Goal: Information Seeking & Learning: Learn about a topic

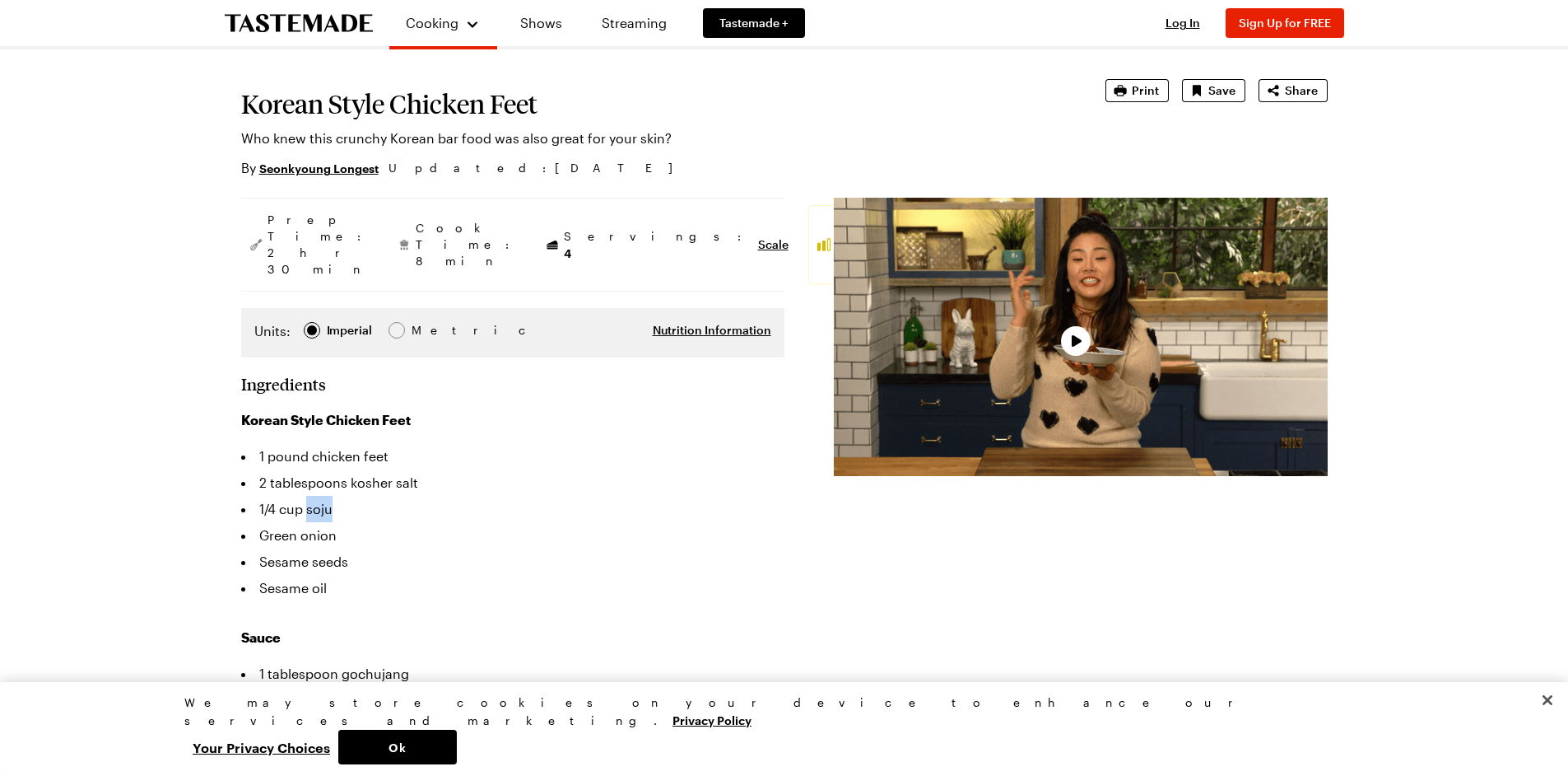
drag, startPoint x: 308, startPoint y: 458, endPoint x: 332, endPoint y: 457, distance: 24.0
click at [332, 496] on li "1/4 cup soju" at bounding box center [512, 509] width 543 height 26
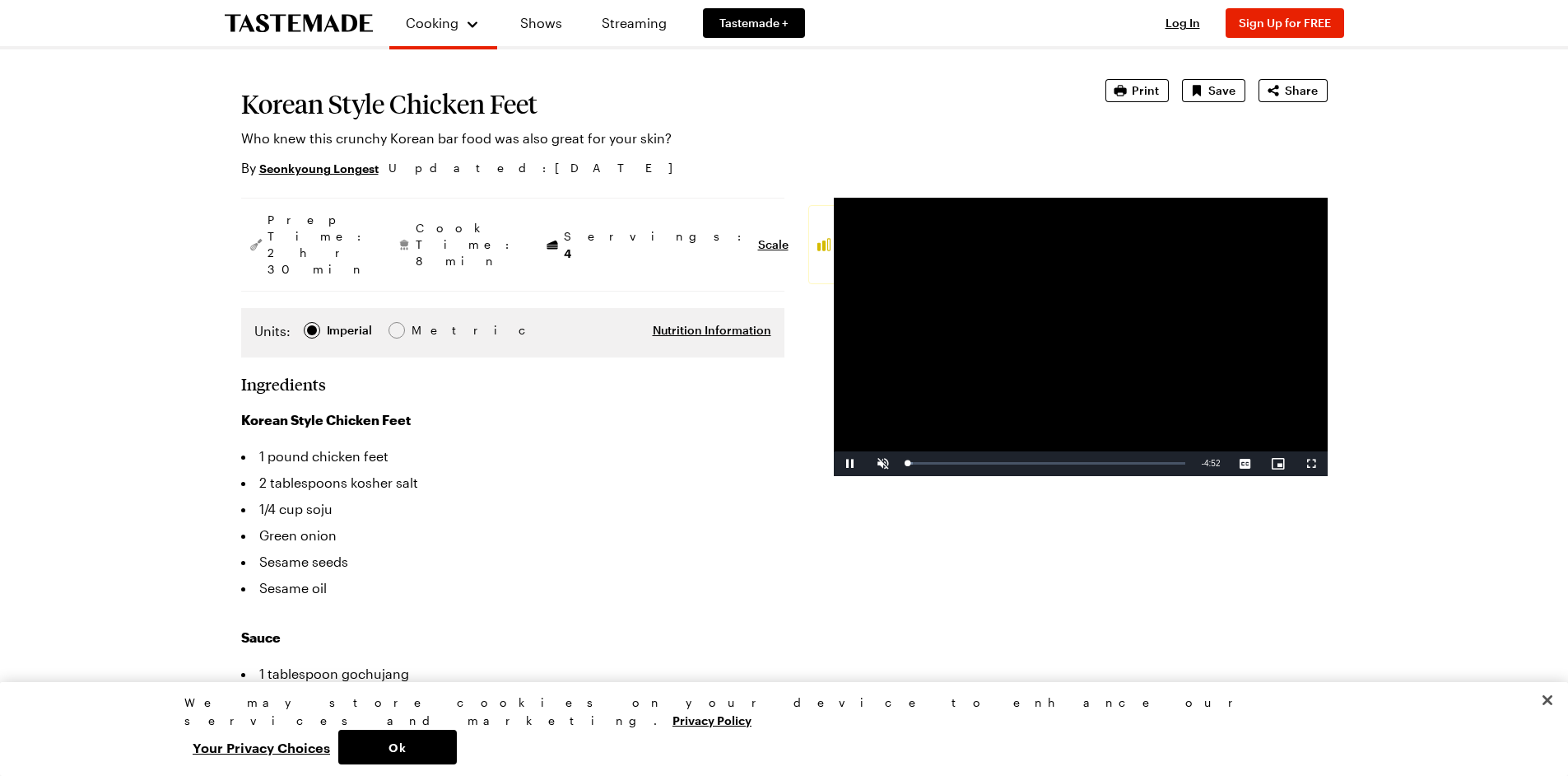
click at [359, 522] on li "Green onion" at bounding box center [512, 535] width 543 height 26
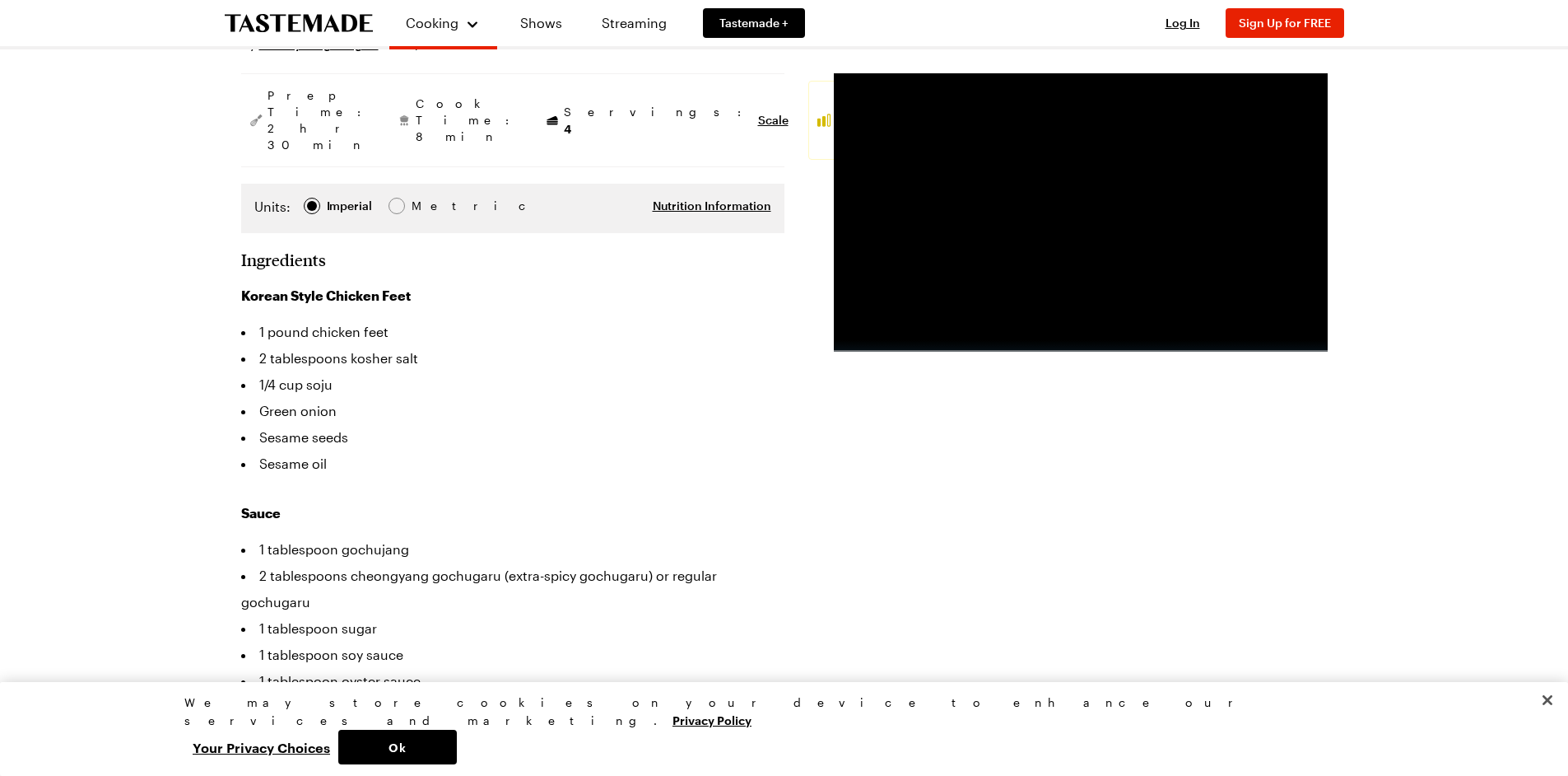
scroll to position [247, 0]
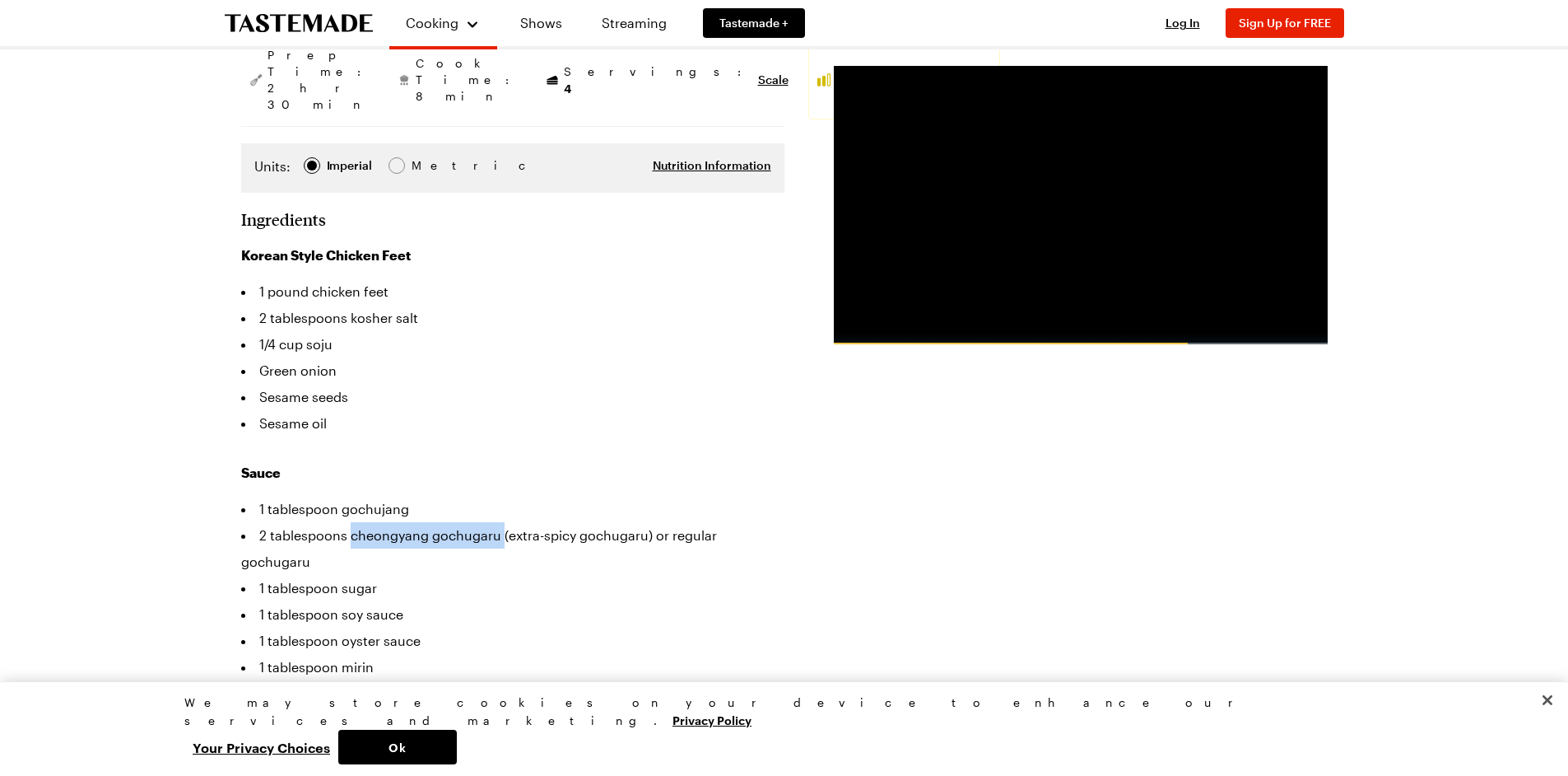
drag, startPoint x: 352, startPoint y: 486, endPoint x: 501, endPoint y: 475, distance: 149.4
click at [501, 522] on li "2 tablespoons cheongyang gochugaru (extra-spicy gochugaru) or regular gochugaru" at bounding box center [512, 548] width 543 height 53
copy li "cheongyang gochugaru"
drag, startPoint x: 342, startPoint y: 593, endPoint x: 371, endPoint y: 593, distance: 29.0
click at [371, 654] on li "1 tablespoon mirin" at bounding box center [512, 666] width 543 height 26
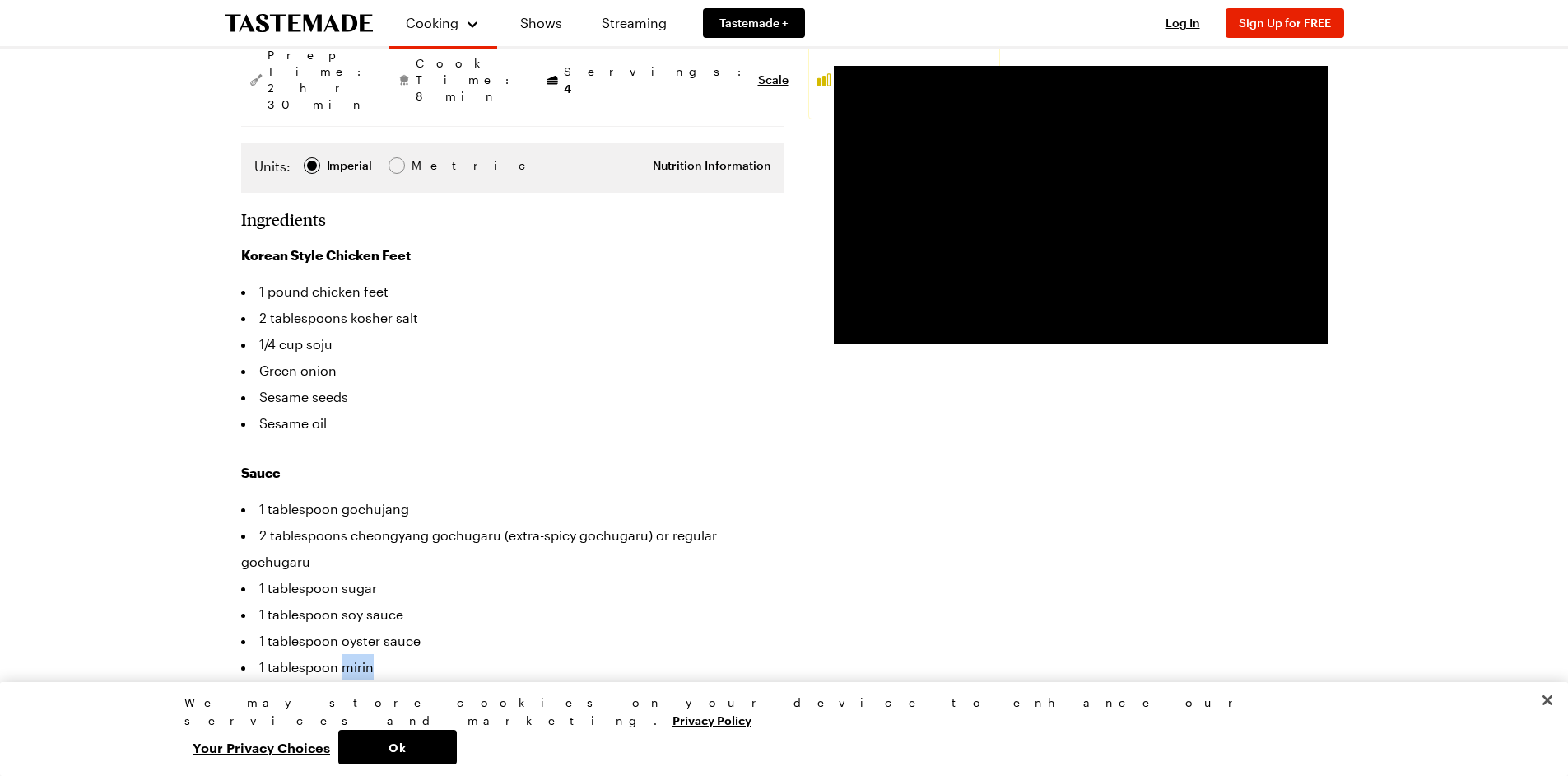
copy li "mirin"
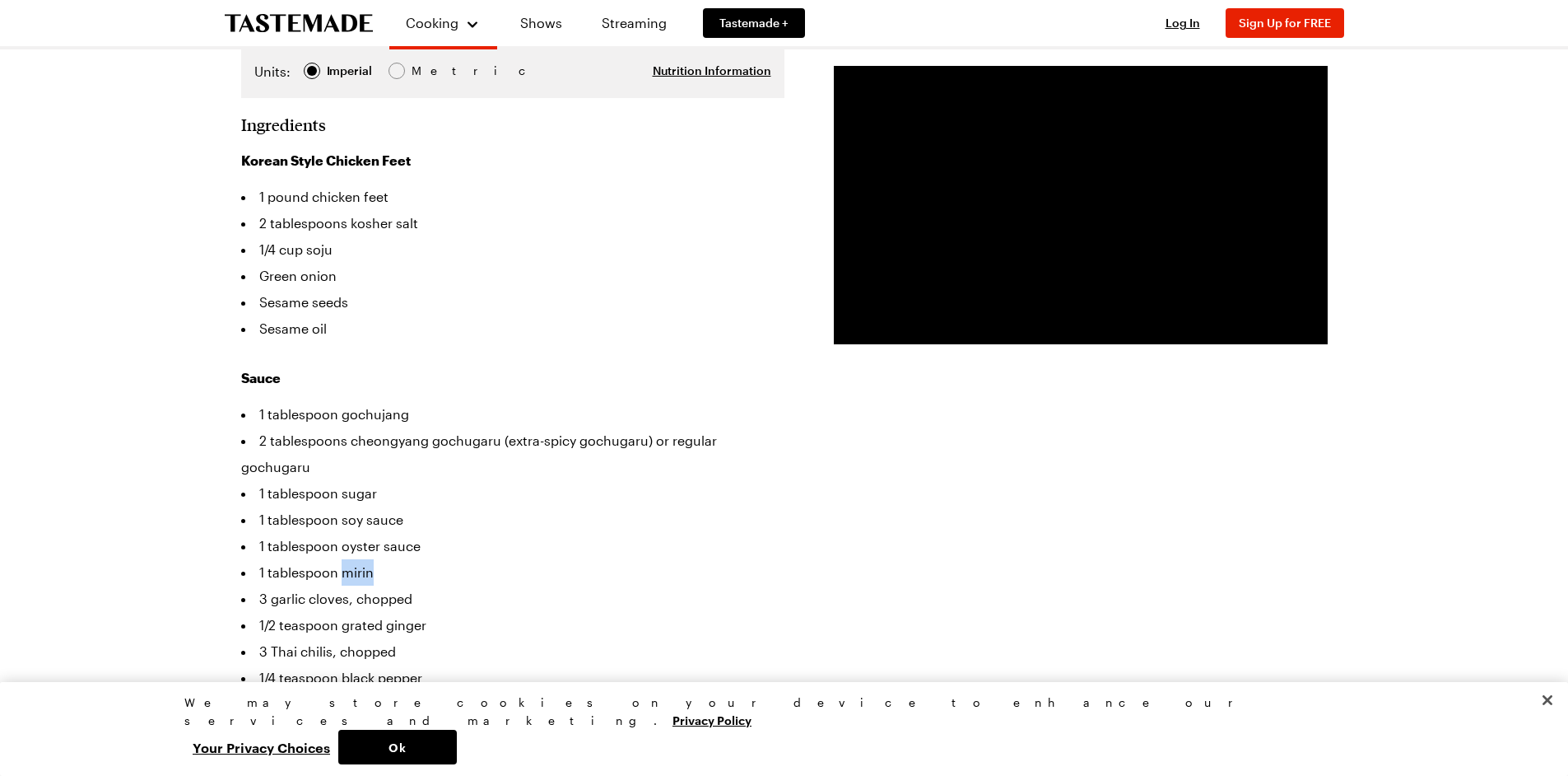
scroll to position [329, 0]
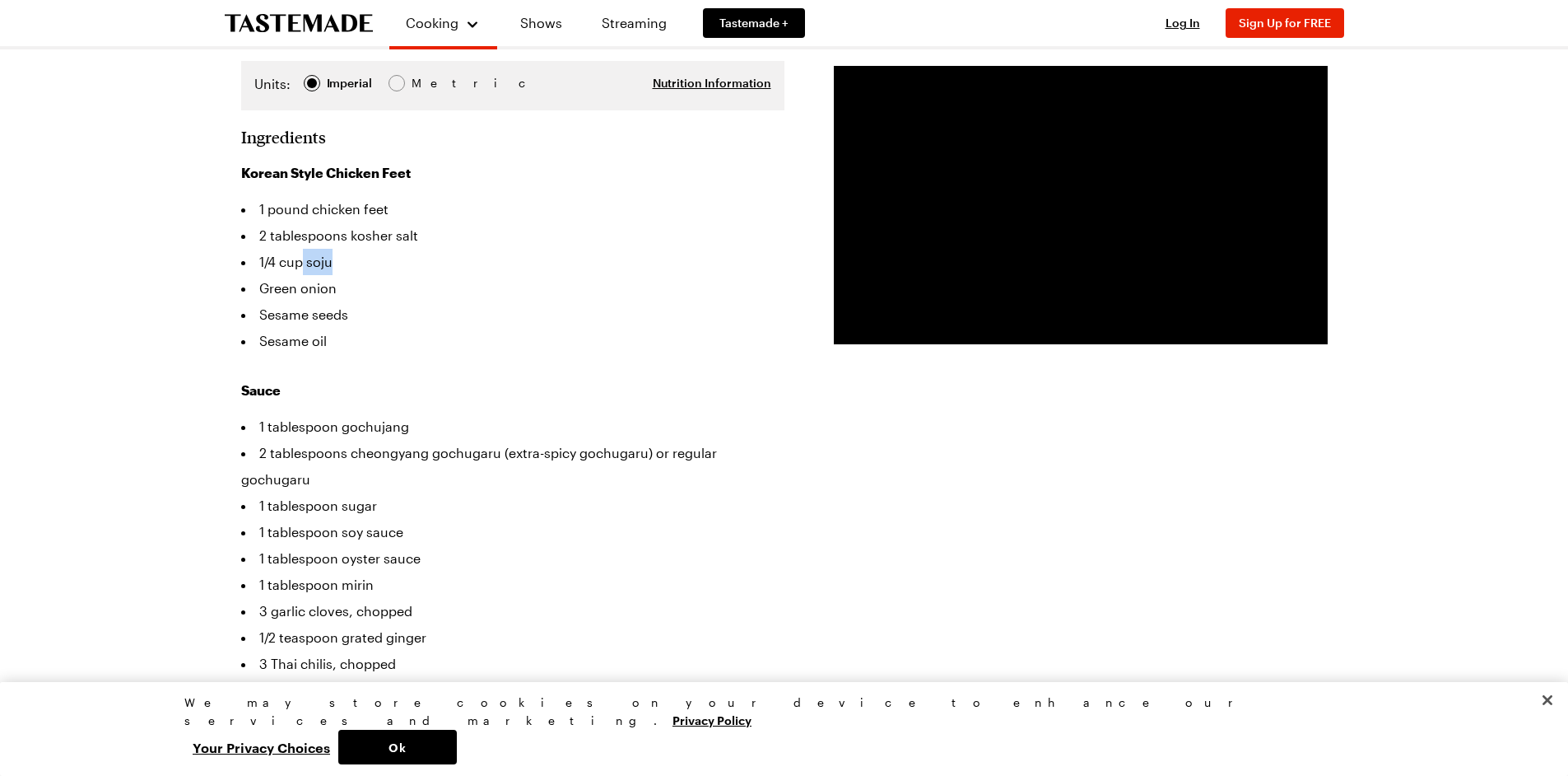
drag, startPoint x: 305, startPoint y: 213, endPoint x: 338, endPoint y: 222, distance: 34.2
click at [338, 249] on li "1/4 cup soju" at bounding box center [512, 261] width 543 height 26
copy li "soju"
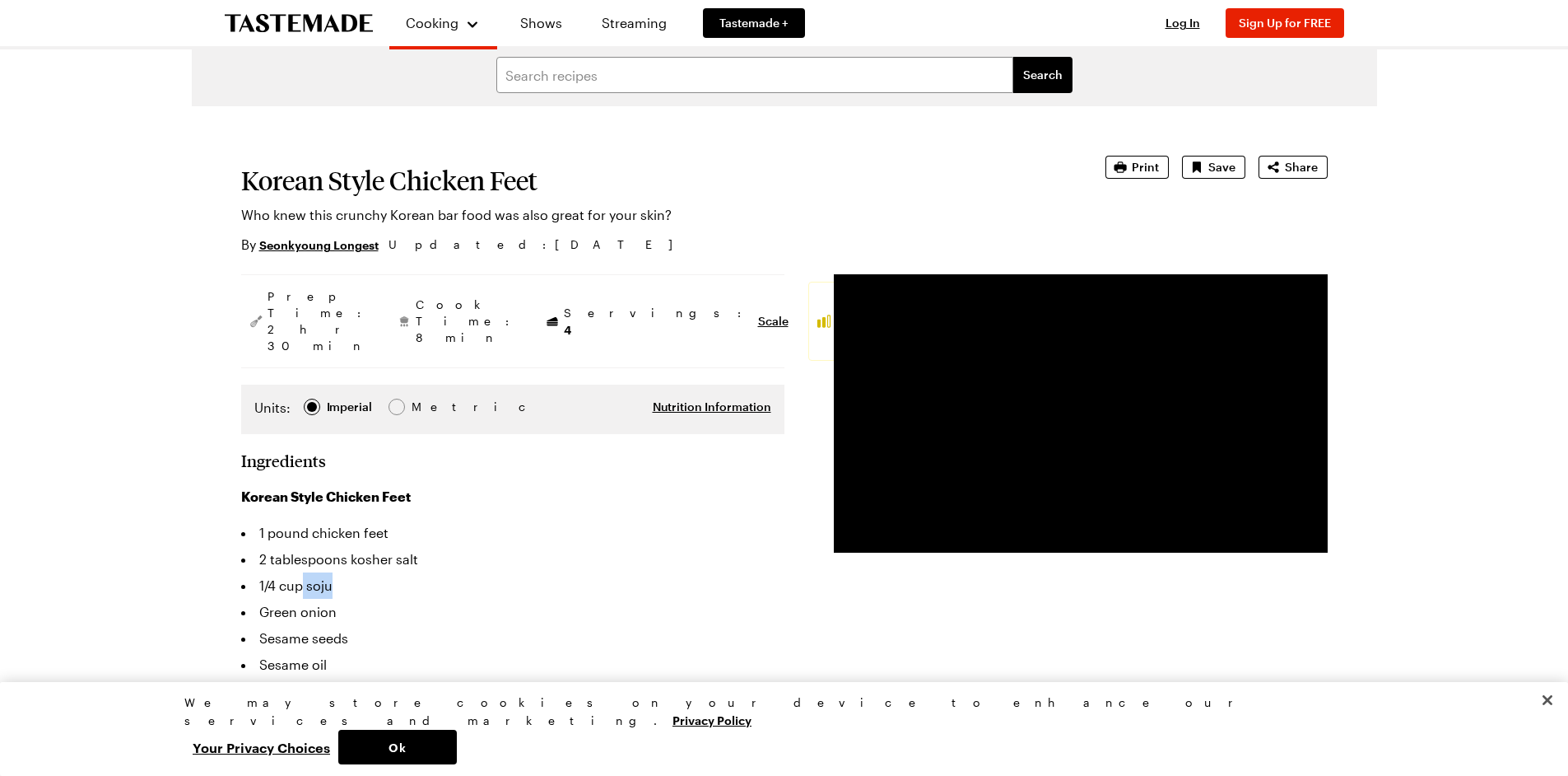
scroll to position [0, 0]
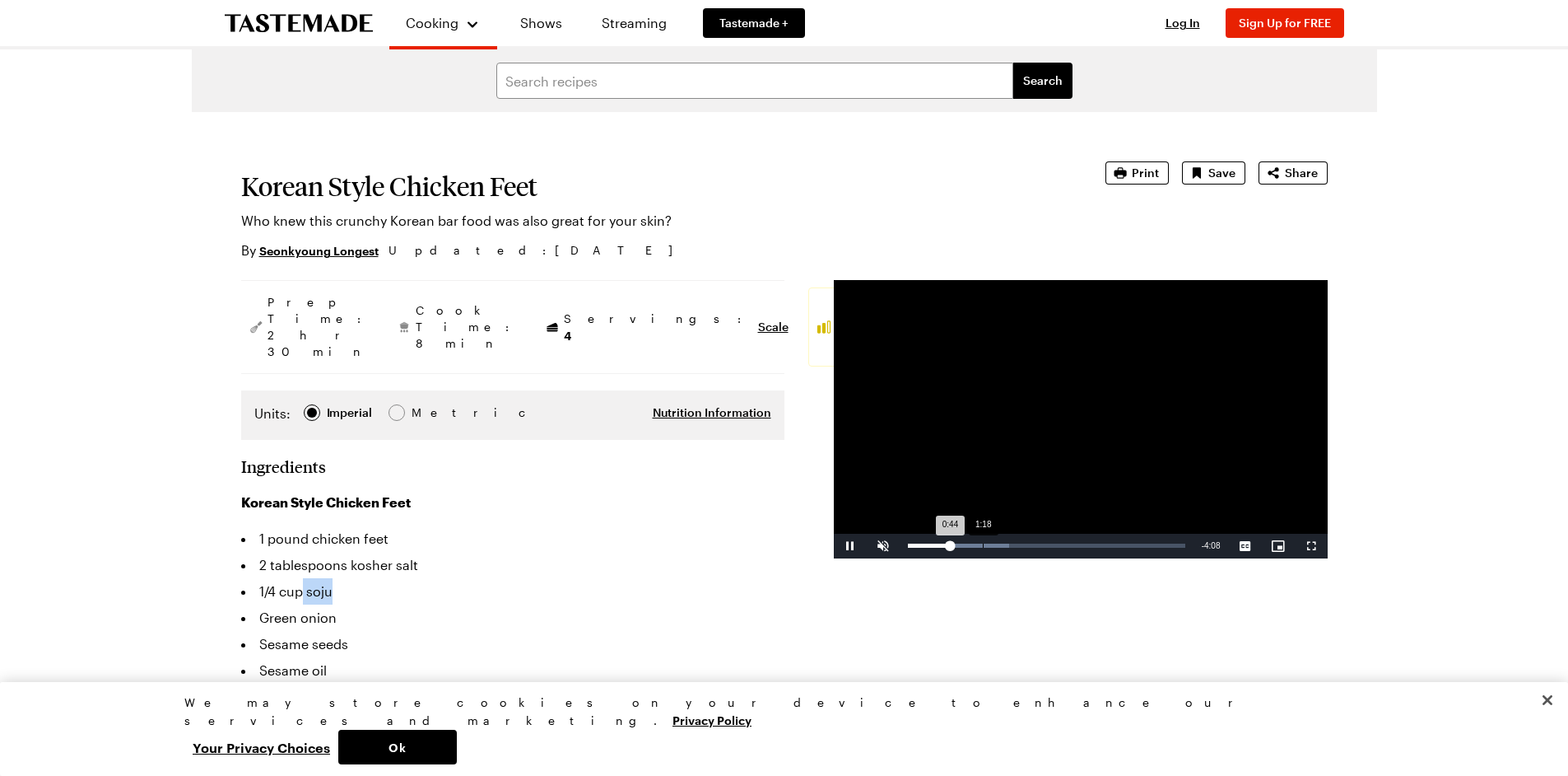
click at [983, 543] on div "Loaded : 36.76% 1:18 0:44" at bounding box center [1046, 545] width 277 height 4
click at [988, 545] on div "1:25" at bounding box center [949, 545] width 81 height 4
click at [1003, 548] on div "Loaded : 42.88% 1:39 1:27" at bounding box center [1046, 545] width 294 height 25
click at [1005, 548] on div "1:42" at bounding box center [956, 545] width 97 height 4
click at [1025, 548] on div "Loaded : 49.01% 2:03 1:46" at bounding box center [1046, 545] width 294 height 25
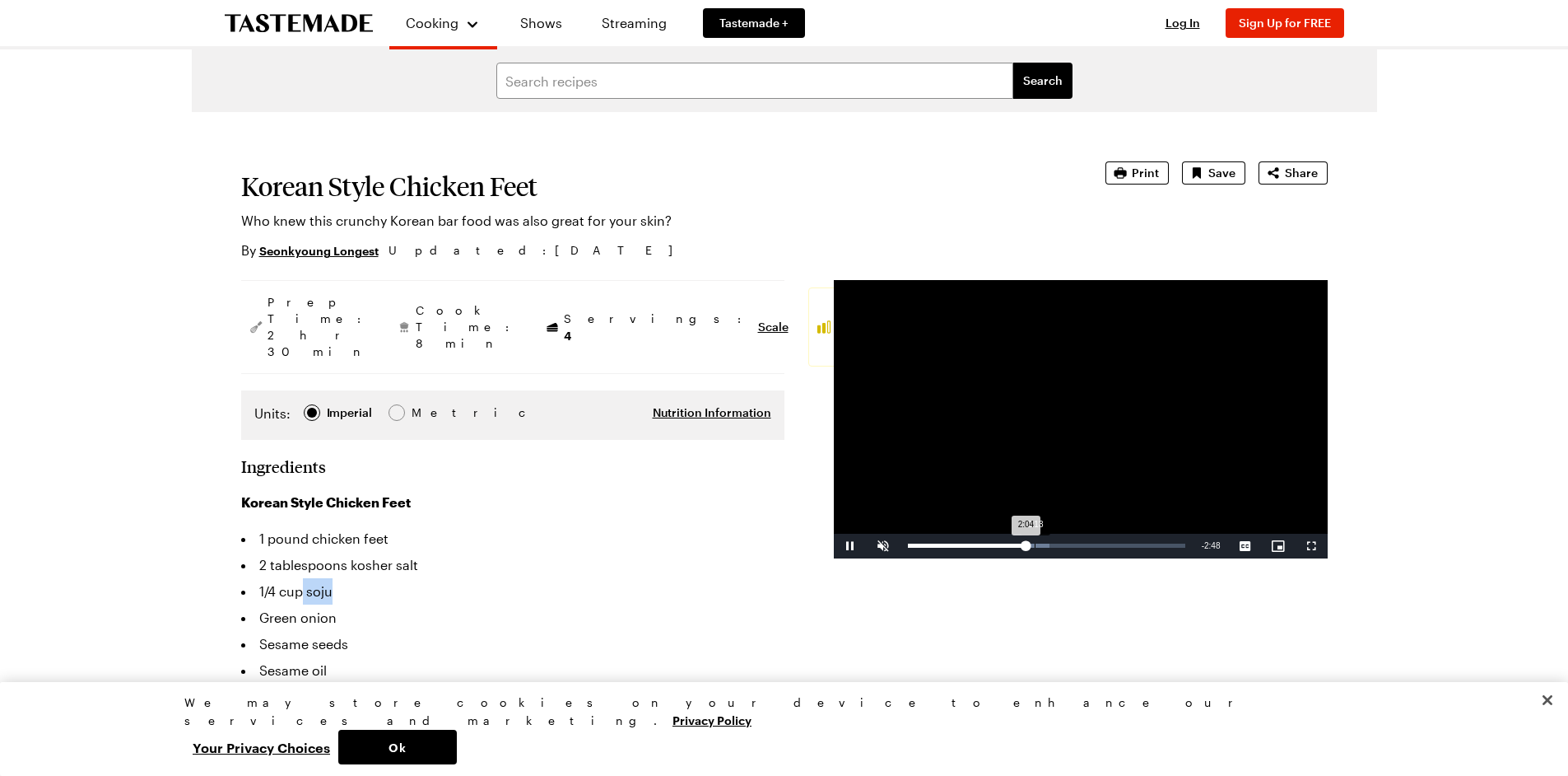
click at [1035, 544] on div "Loaded : 51.05% 2:13 2:04" at bounding box center [1046, 545] width 277 height 4
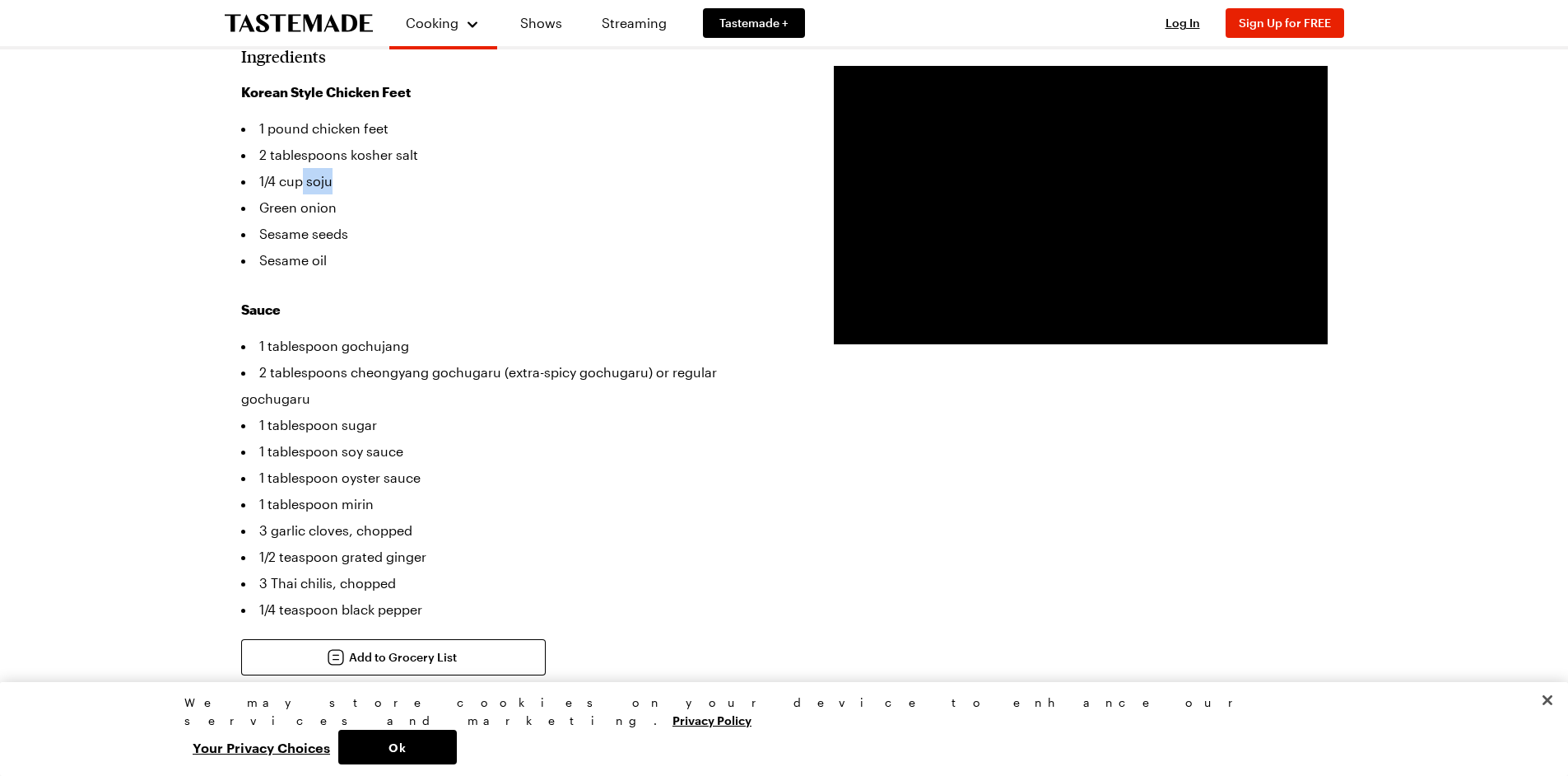
scroll to position [412, 0]
click at [890, 332] on span "Video Player" at bounding box center [882, 332] width 33 height 0
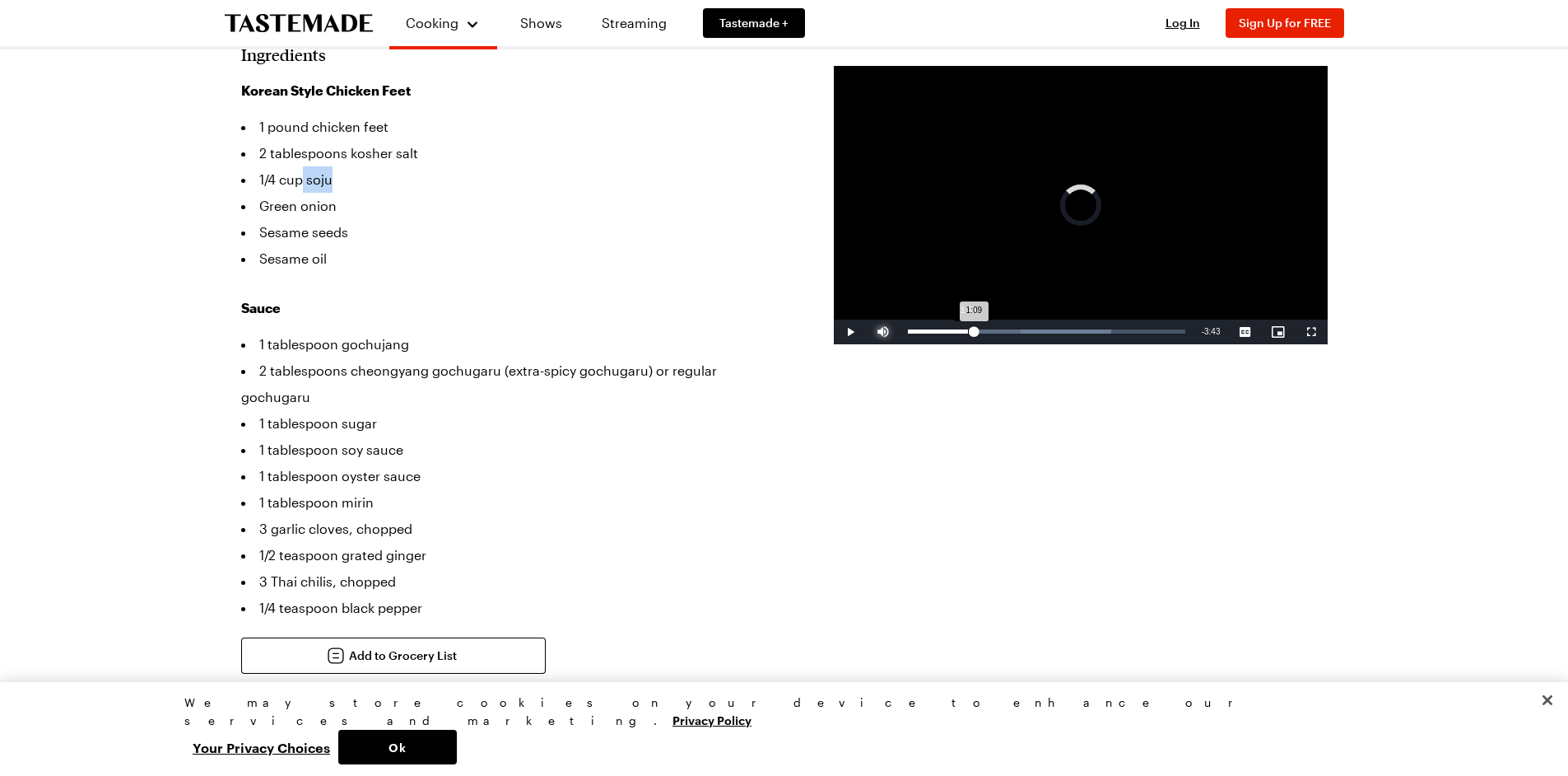
click at [974, 330] on div "1:09" at bounding box center [941, 331] width 67 height 4
click at [1037, 329] on div "2:27" at bounding box center [977, 331] width 140 height 4
click at [1023, 329] on div "2:17" at bounding box center [973, 331] width 131 height 4
click at [992, 329] on div "Loaded : 71.47% 1:29 2:05" at bounding box center [1046, 331] width 294 height 25
click at [1056, 329] on div "Loaded : 78.45% 2:36 2:47" at bounding box center [1046, 331] width 294 height 25
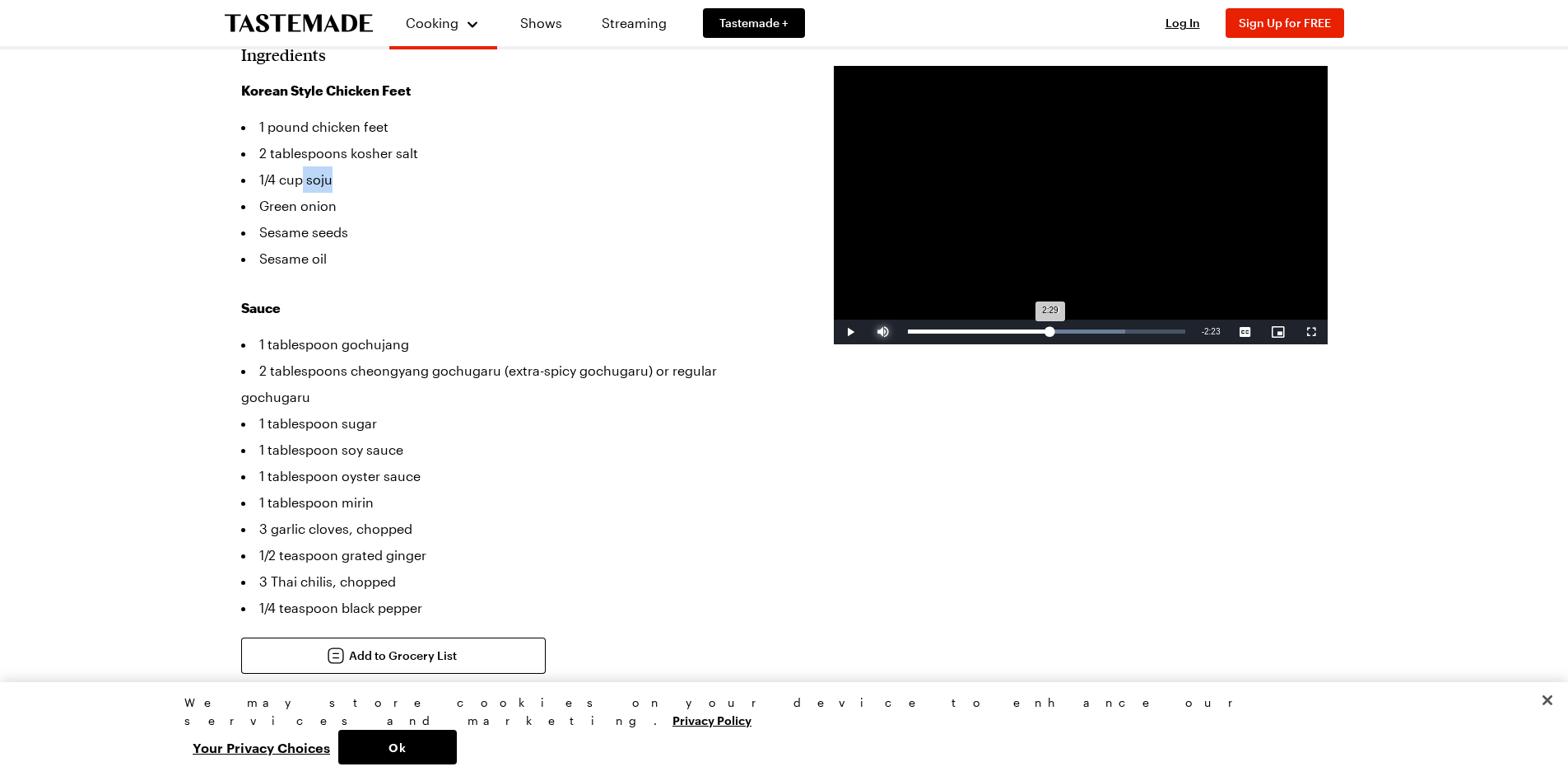
click at [1050, 327] on div "Loaded : 78.45% 2:30 2:29" at bounding box center [1046, 331] width 294 height 25
click at [1033, 328] on div "Loaded : 78.45% 2:12 2:33" at bounding box center [1046, 331] width 294 height 25
click at [1030, 332] on div "2:10" at bounding box center [972, 331] width 128 height 4
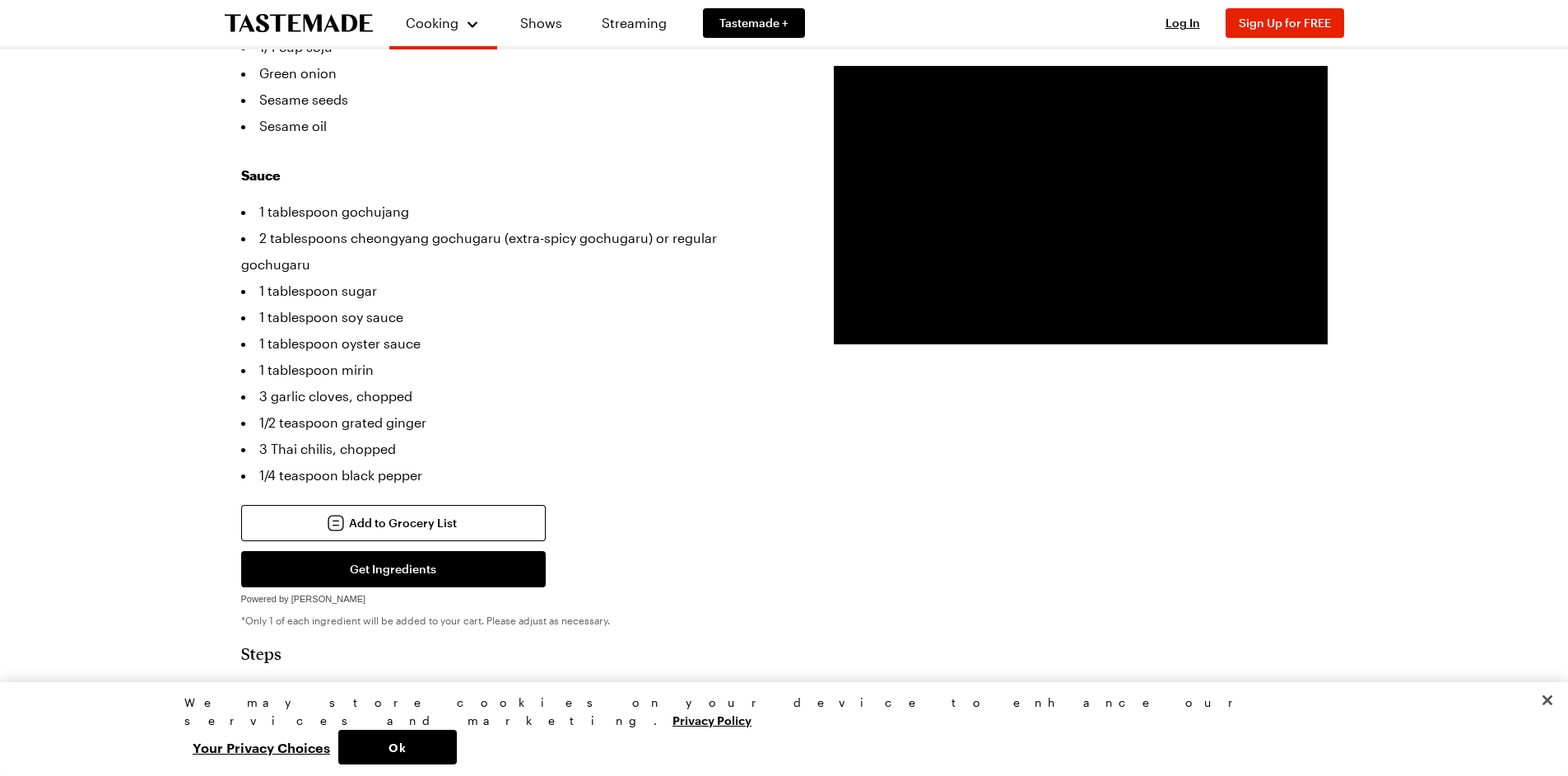
scroll to position [412, 0]
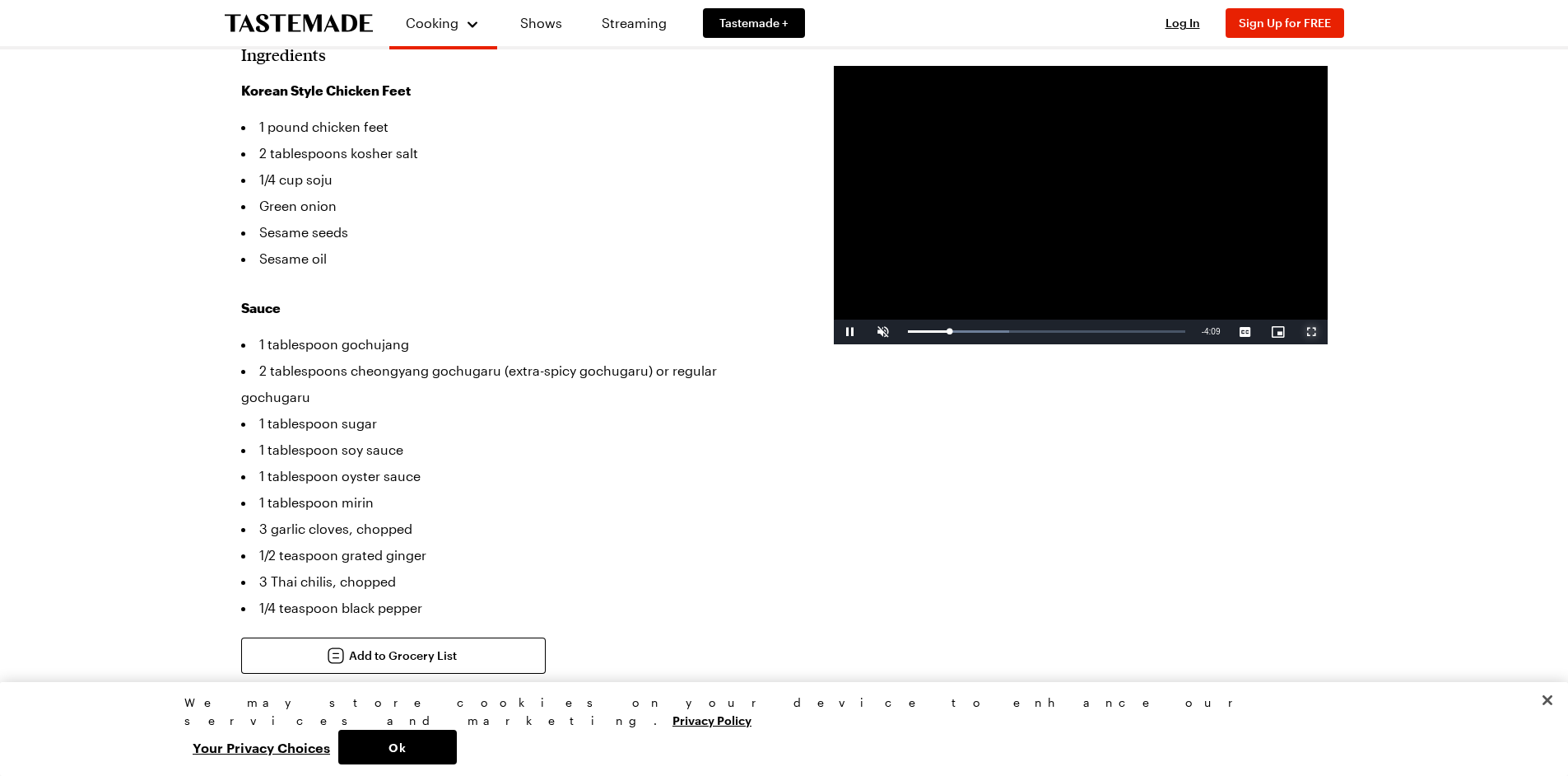
drag, startPoint x: 1317, startPoint y: 330, endPoint x: 1317, endPoint y: 430, distance: 100.0
click at [1317, 332] on span "Video Player" at bounding box center [1311, 332] width 33 height 0
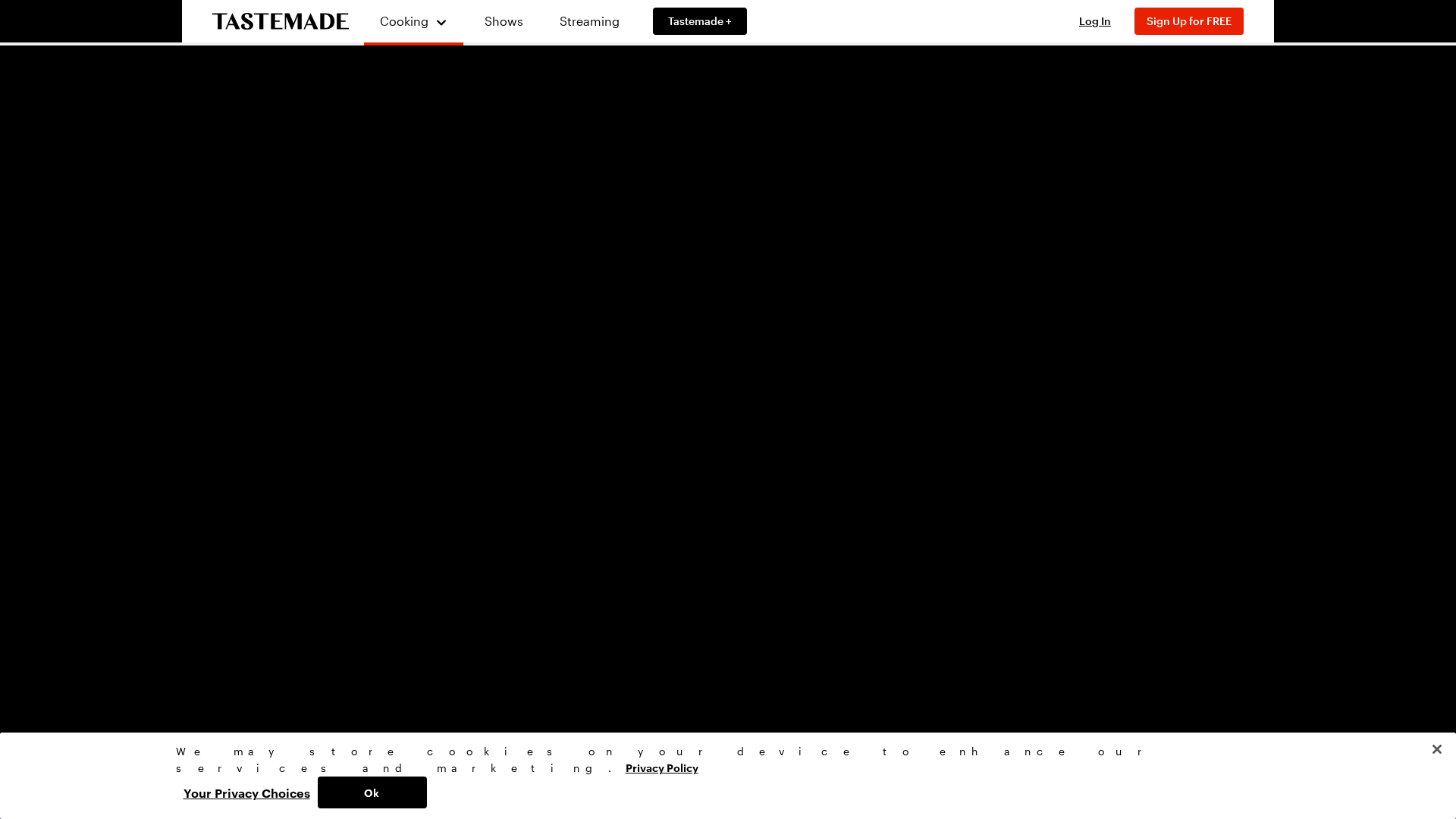
click at [809, 381] on video "Video Player" at bounding box center [728, 409] width 1456 height 819
click at [712, 372] on video "Video Player" at bounding box center [728, 409] width 1456 height 819
click at [46, 714] on span "Video Player" at bounding box center [45, 808] width 30 height 0
click at [570, 714] on div "1:59" at bounding box center [325, 808] width 515 height 4
click at [565, 714] on div "1:55" at bounding box center [320, 808] width 504 height 4
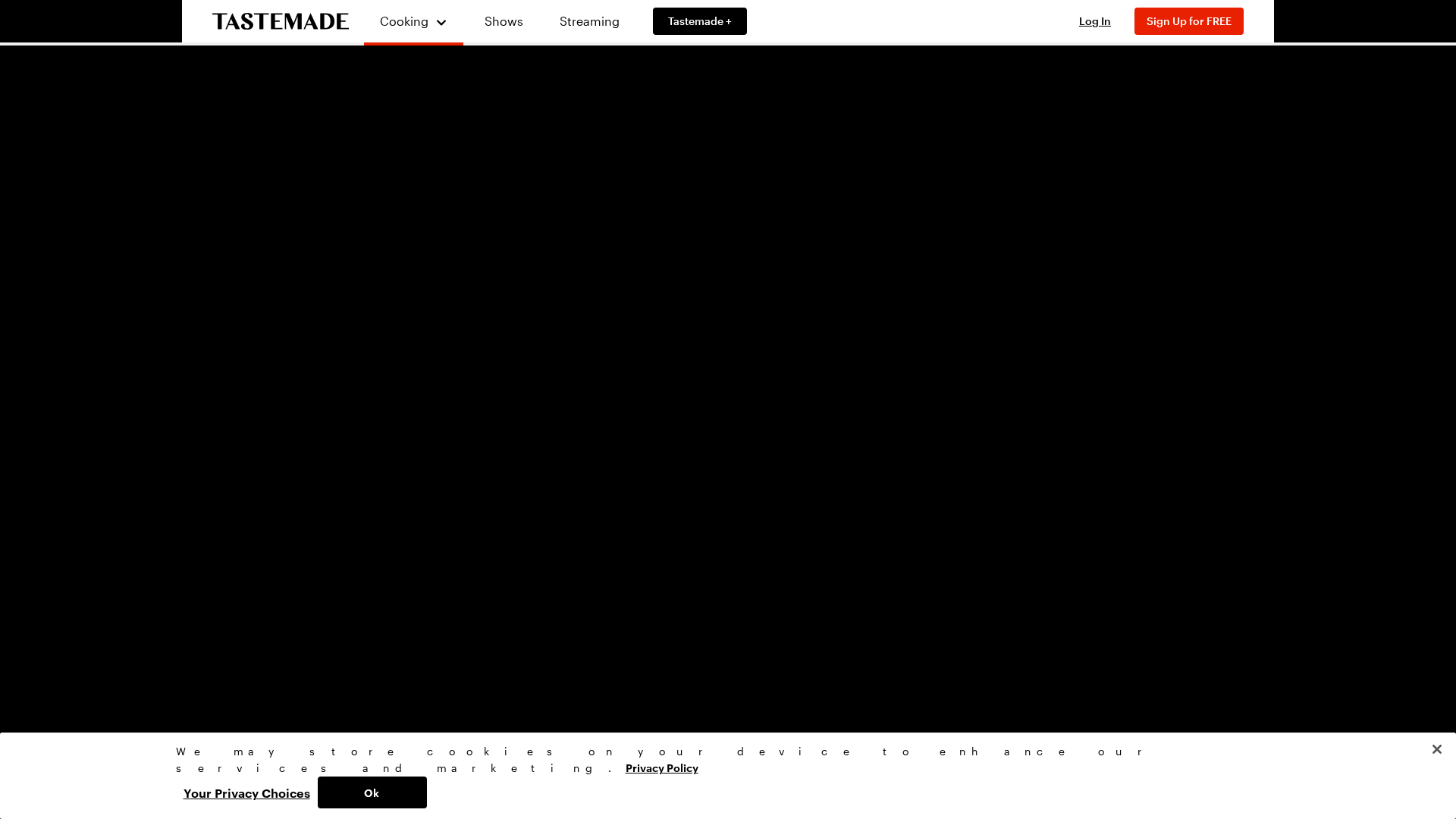
click at [558, 714] on div "1:53" at bounding box center [558, 808] width 1 height 4
click at [550, 714] on div "1:54" at bounding box center [314, 808] width 492 height 4
click at [532, 714] on div "Loaded : 63.30% 1:47 1:52" at bounding box center [696, 808] width 1257 height 4
click at [486, 714] on div "Loaded : 63.30% 1:37 1:47" at bounding box center [697, 807] width 1272 height 23
click at [1307, 714] on div "4:50" at bounding box center [693, 808] width 1250 height 4
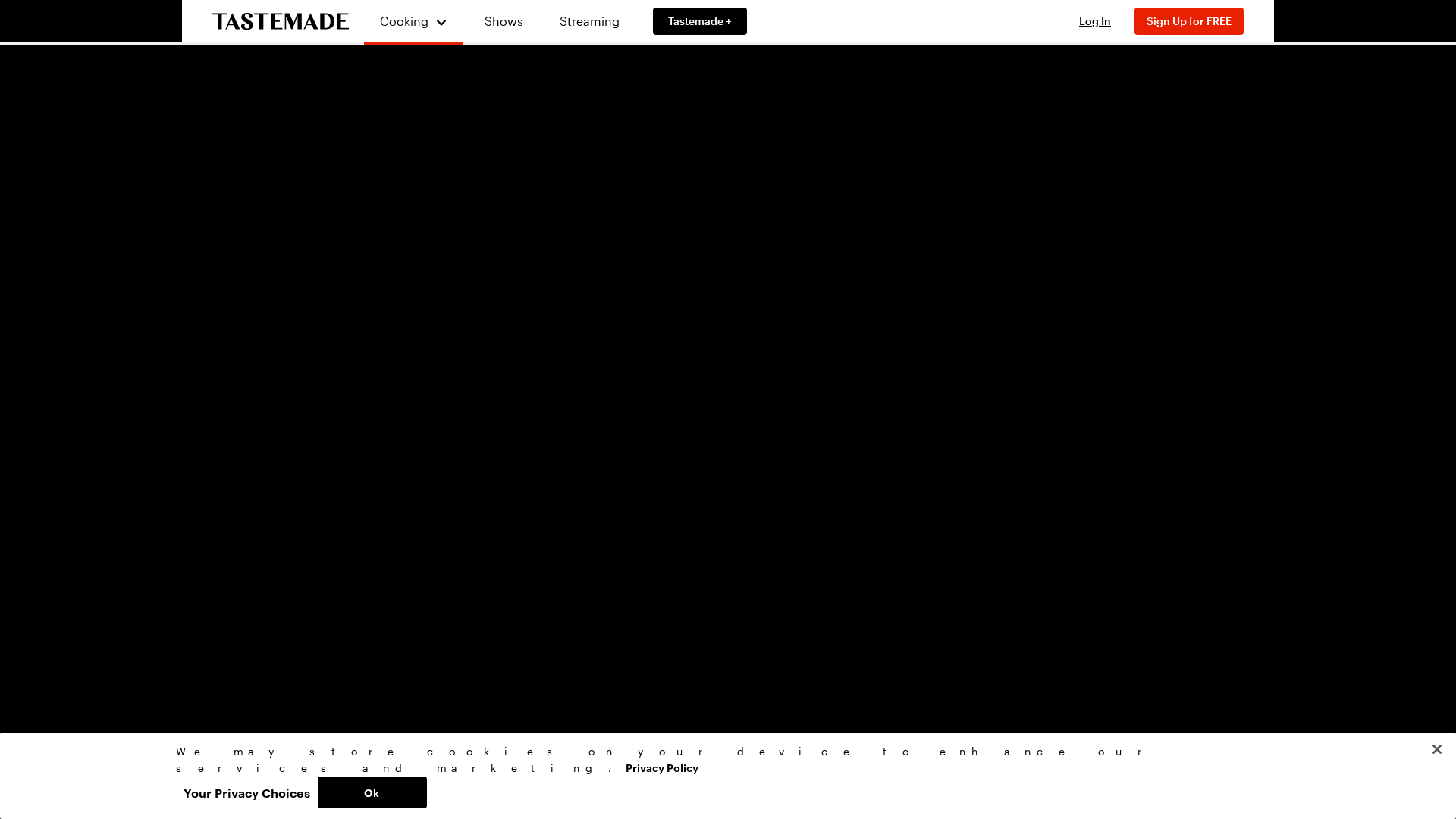
click at [1300, 714] on div "Loaded : 100.00% 4:46 4:46" at bounding box center [696, 808] width 1257 height 4
click at [1296, 714] on div "Loaded : 100.00% 4:45 4:46" at bounding box center [696, 808] width 1257 height 4
click at [1290, 714] on div "4:45" at bounding box center [683, 808] width 1229 height 4
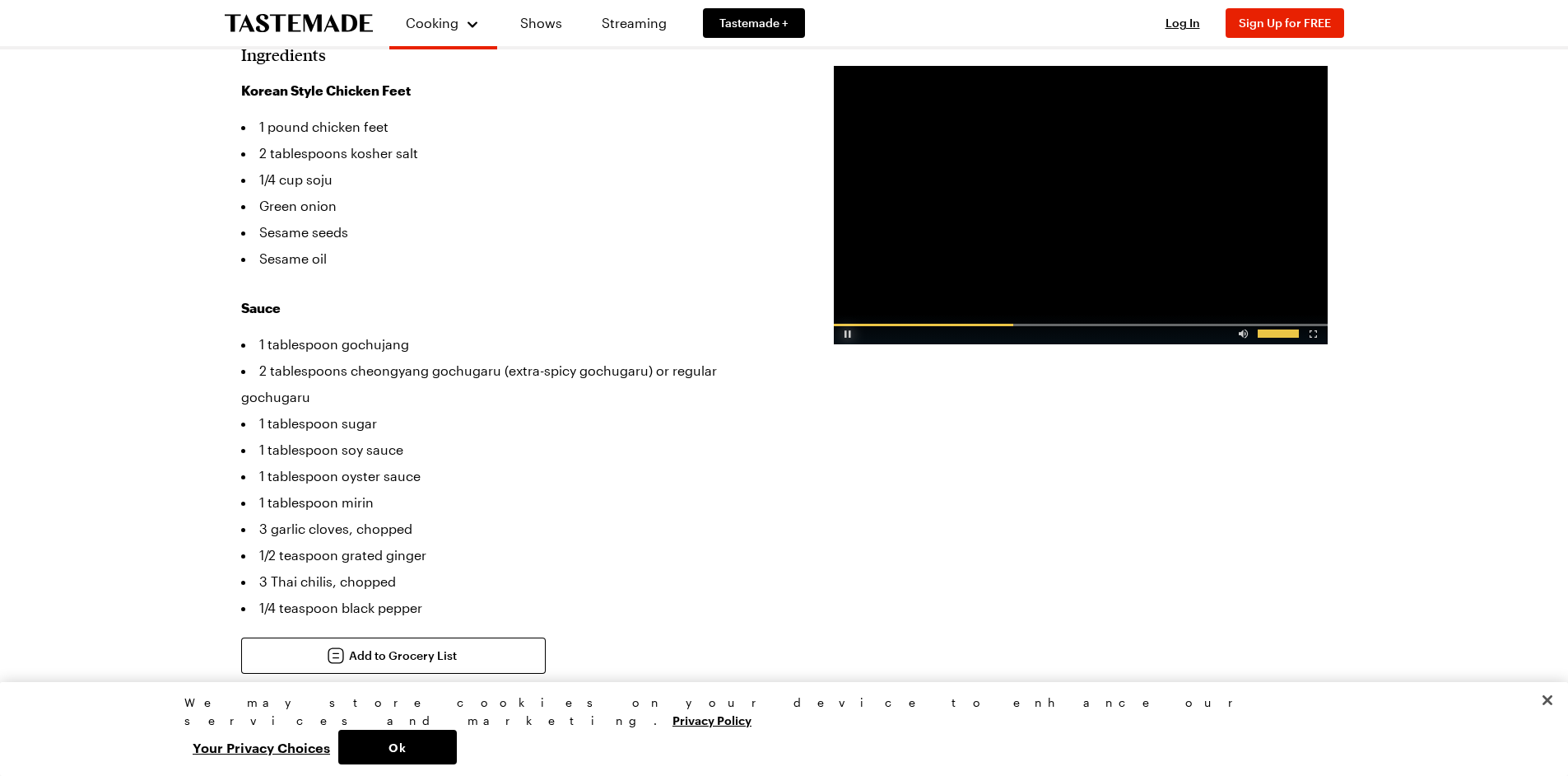
click at [846, 331] on div "Video Player" at bounding box center [848, 329] width 29 height 16
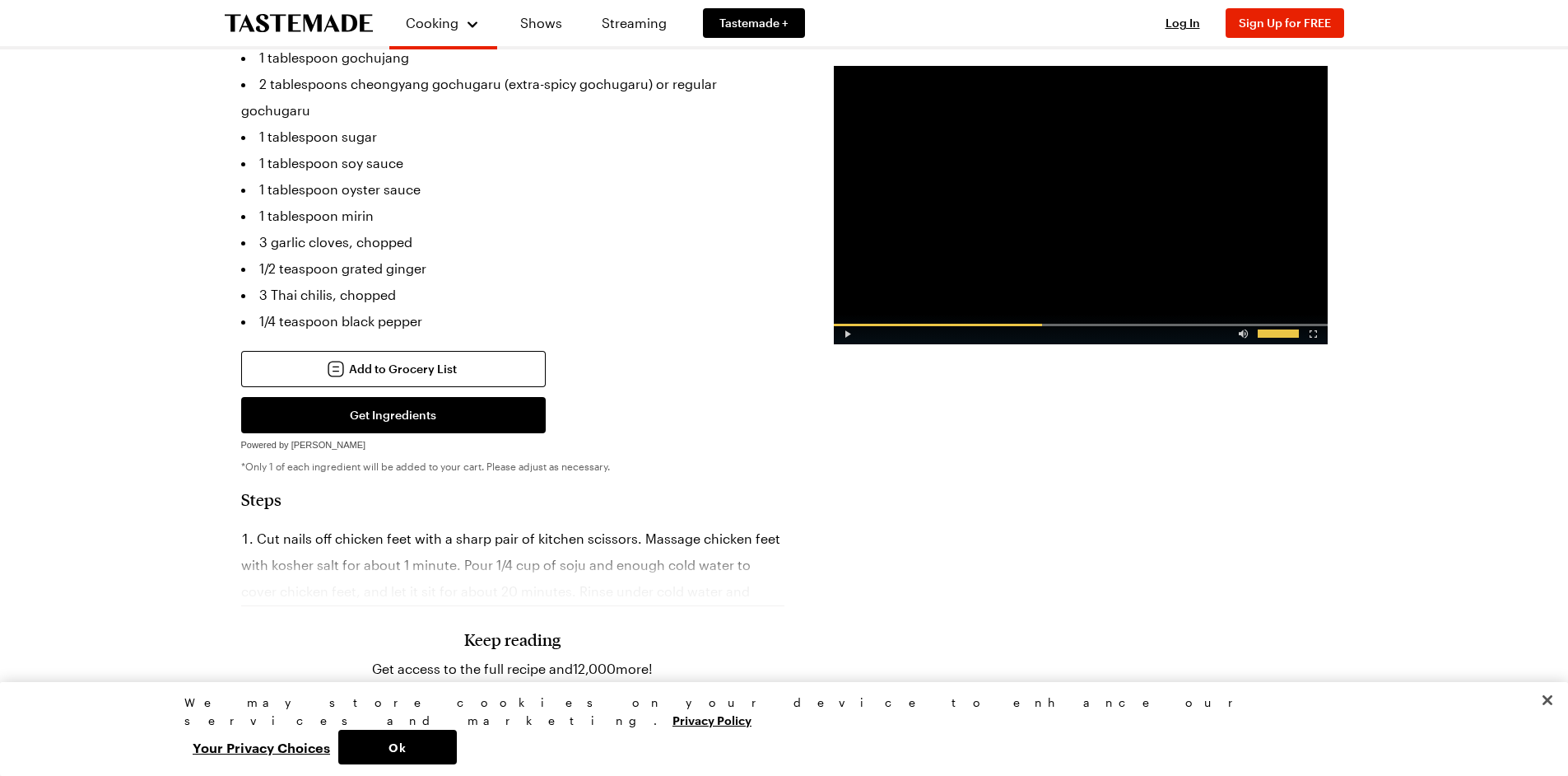
scroll to position [494, 0]
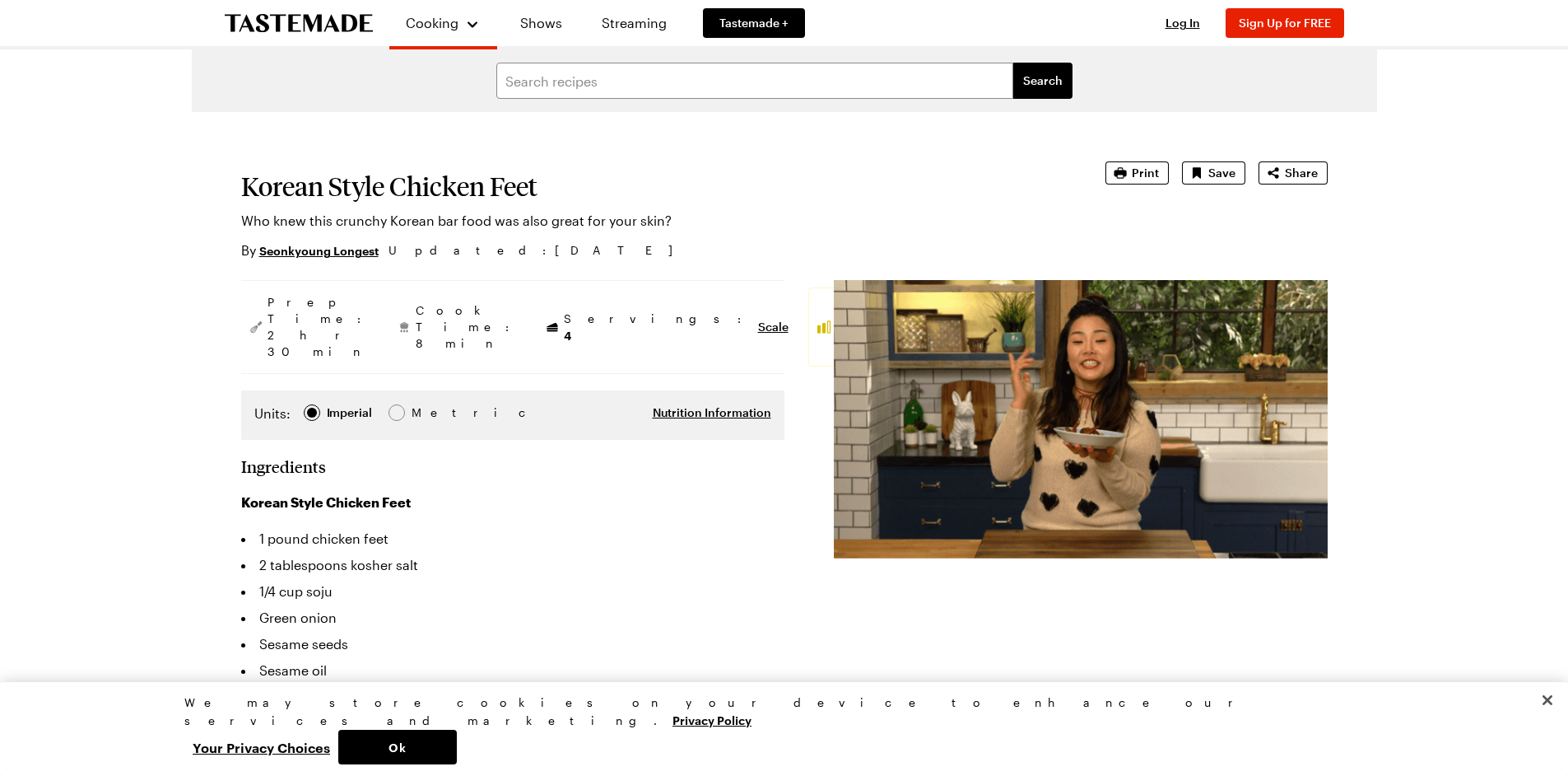
click at [1085, 436] on img at bounding box center [1081, 419] width 494 height 278
click at [1072, 424] on span "Video Player" at bounding box center [1075, 424] width 14 height 14
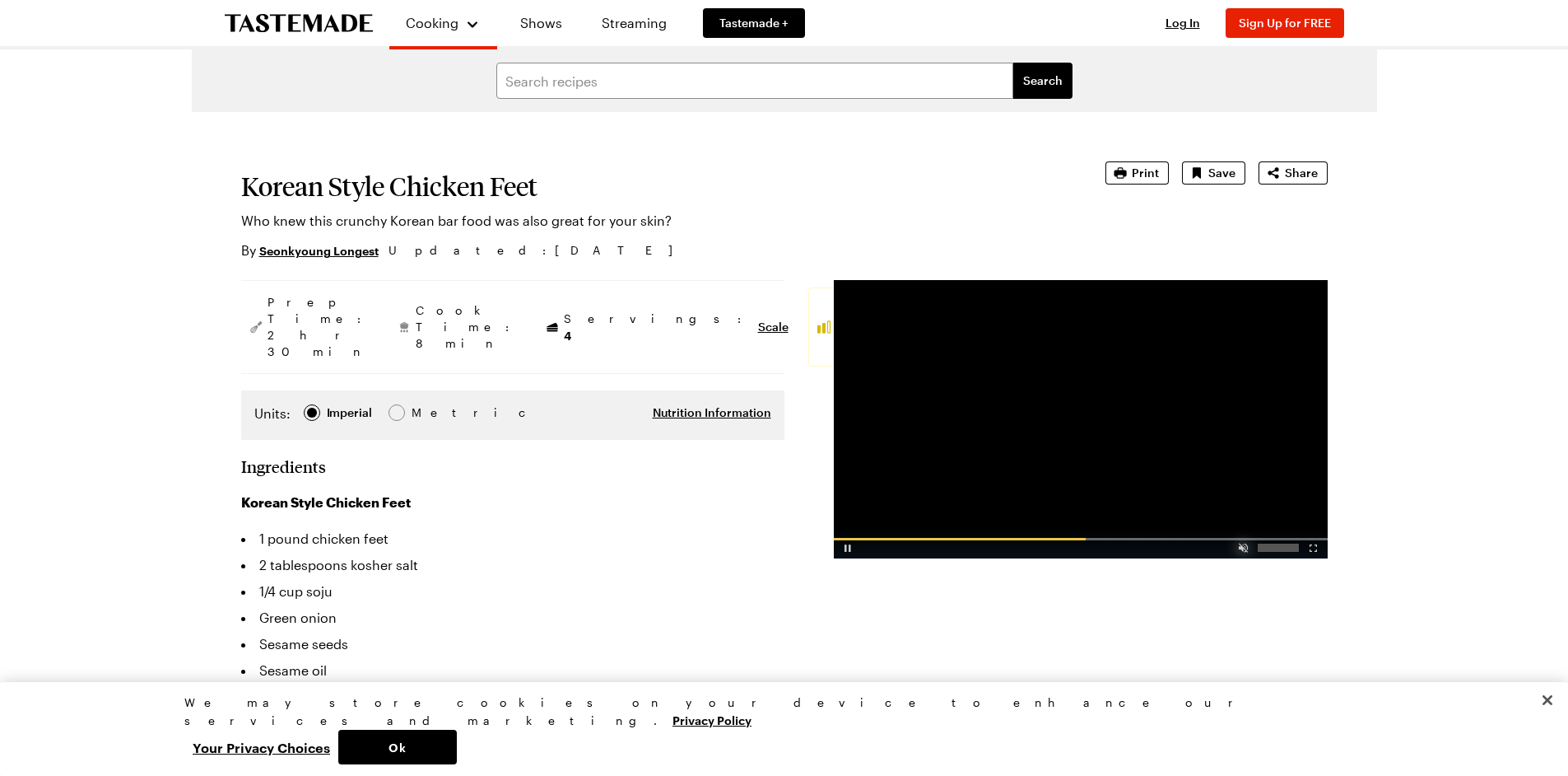
click at [1244, 548] on div "Video Player" at bounding box center [1243, 543] width 29 height 16
click at [1312, 549] on video-js "Video Player is loading. Play Video Pause Mute Current Time 0:01 / Duration 4:5…" at bounding box center [1081, 419] width 494 height 278
drag, startPoint x: 1312, startPoint y: 549, endPoint x: 1312, endPoint y: 649, distance: 100.0
click at [1312, 546] on span "Video Player" at bounding box center [1311, 546] width 33 height 0
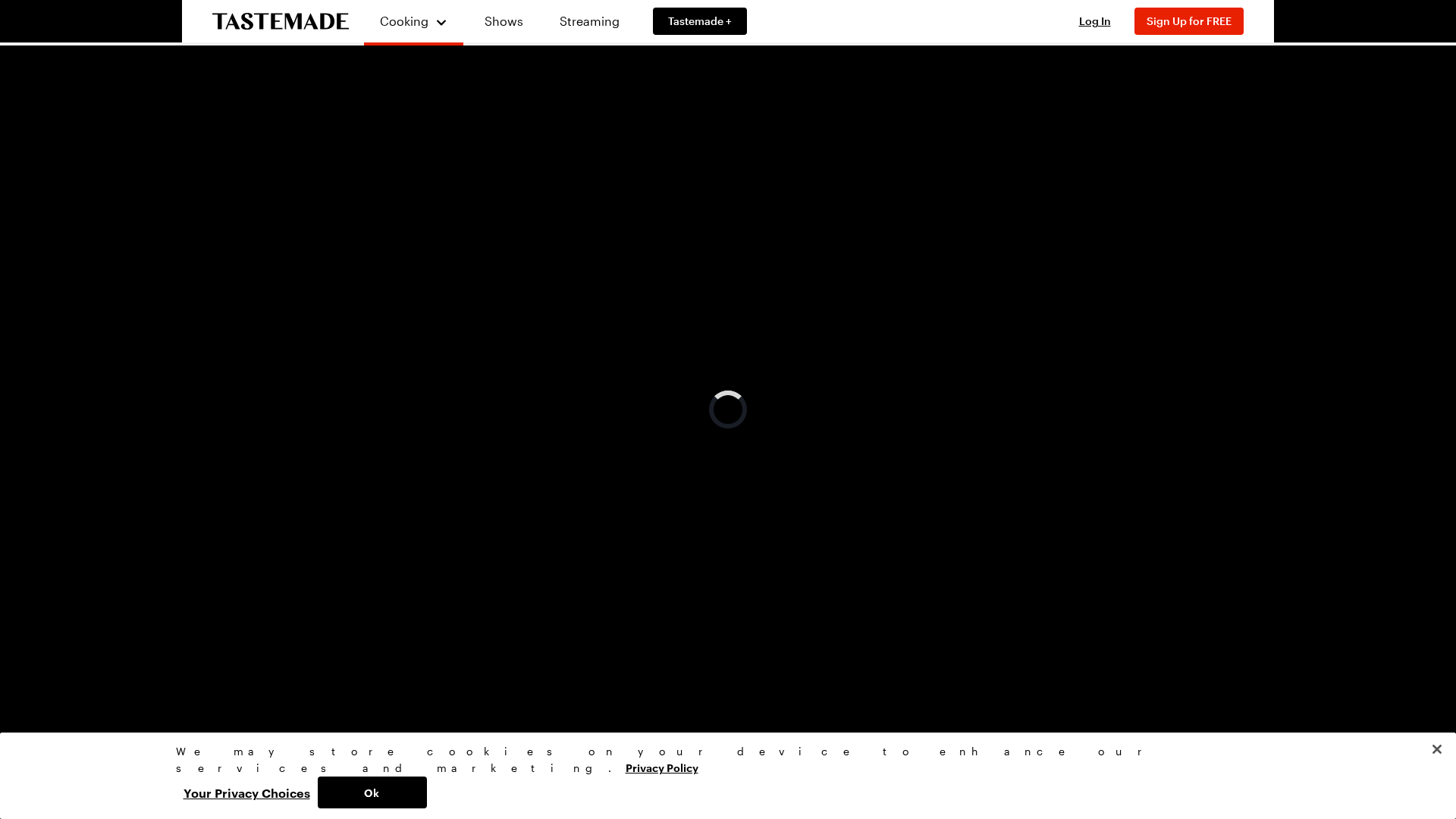
click at [1138, 660] on video "Video Player" at bounding box center [728, 409] width 1456 height 819
click at [1437, 714] on span "Video Player" at bounding box center [1440, 808] width 30 height 0
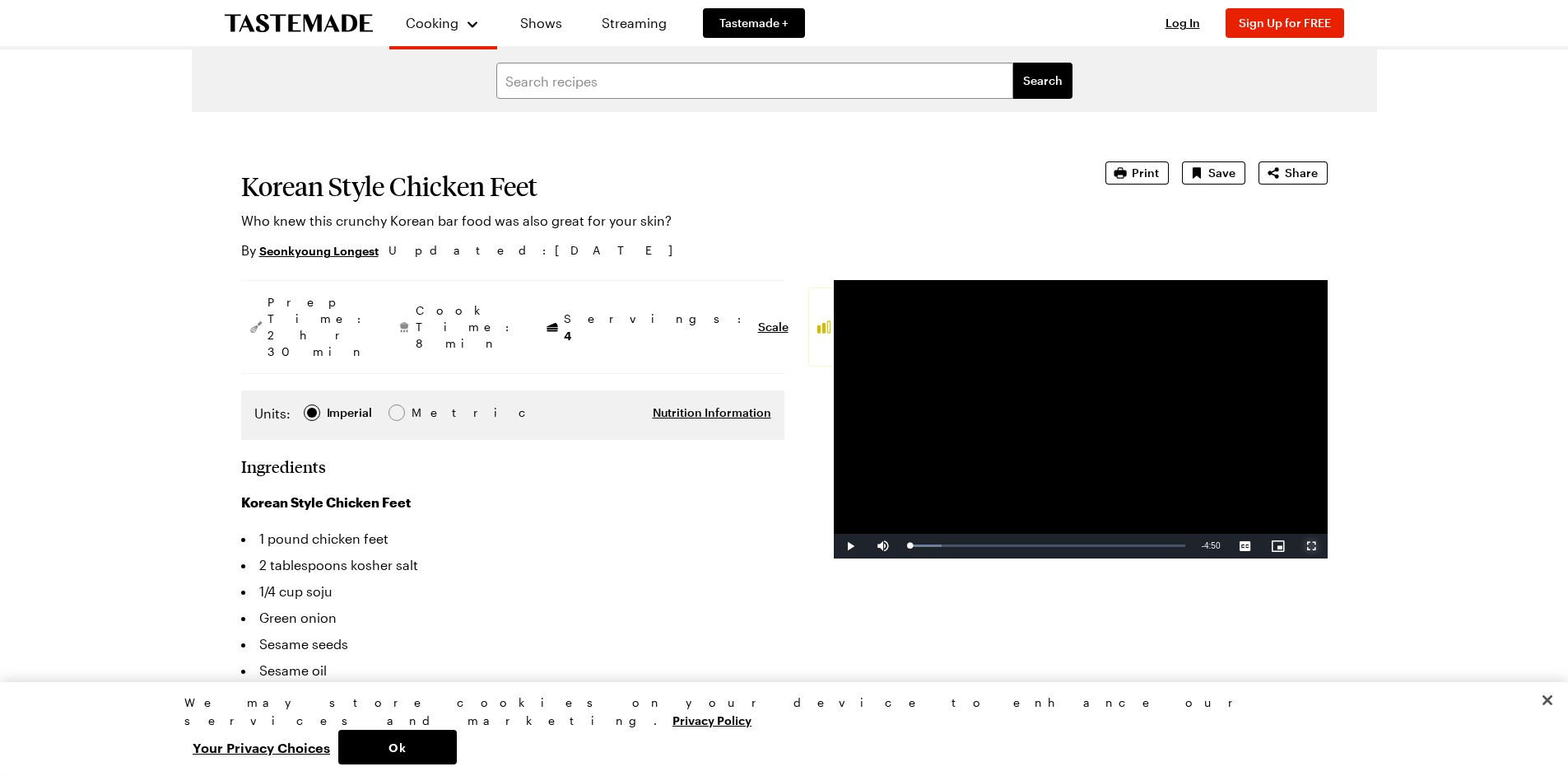
click at [1314, 546] on span "Video Player" at bounding box center [1311, 546] width 33 height 0
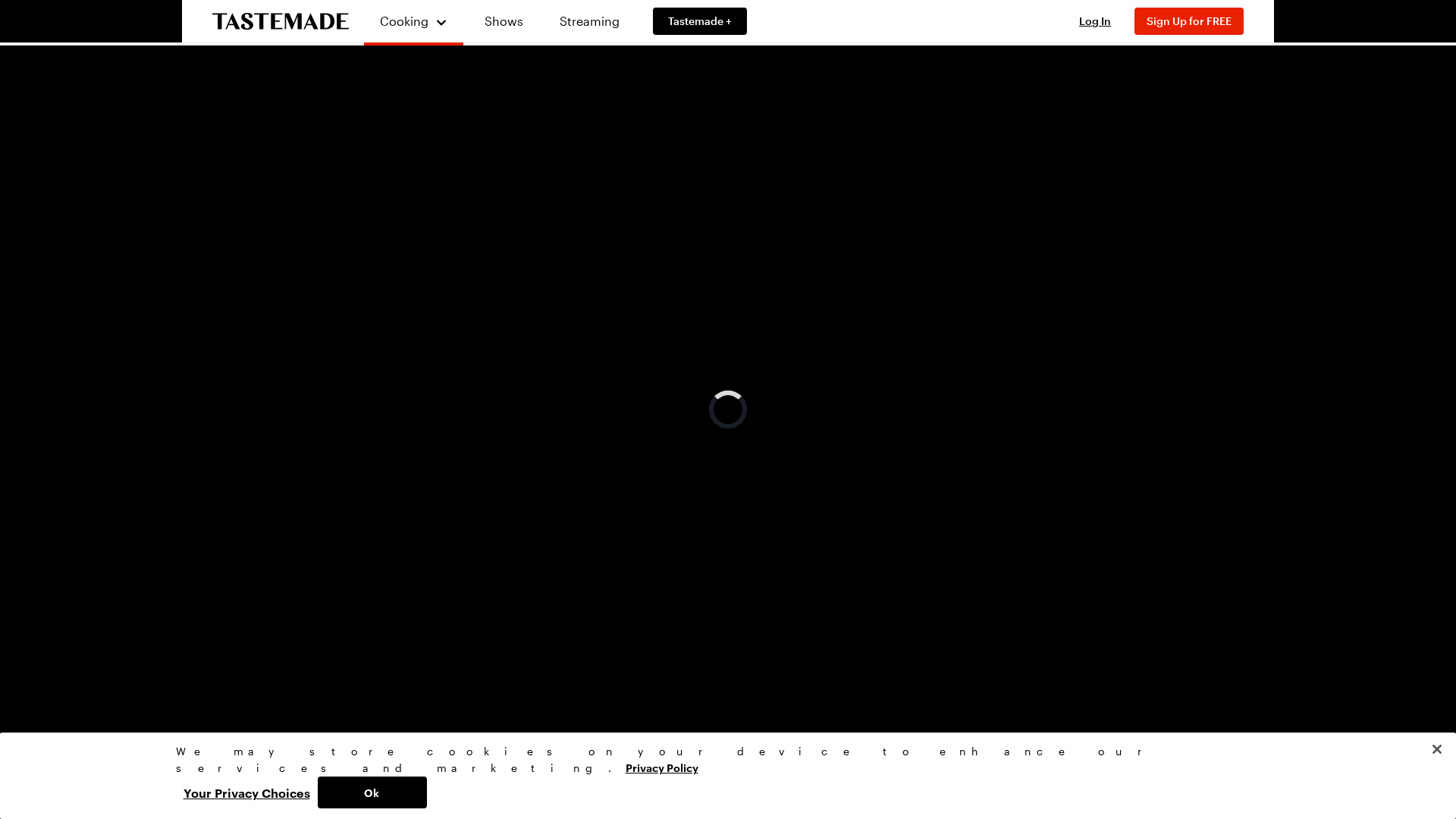
click at [973, 432] on video "Video Player" at bounding box center [728, 409] width 1456 height 819
click at [1443, 714] on span "Video Player" at bounding box center [1440, 808] width 30 height 0
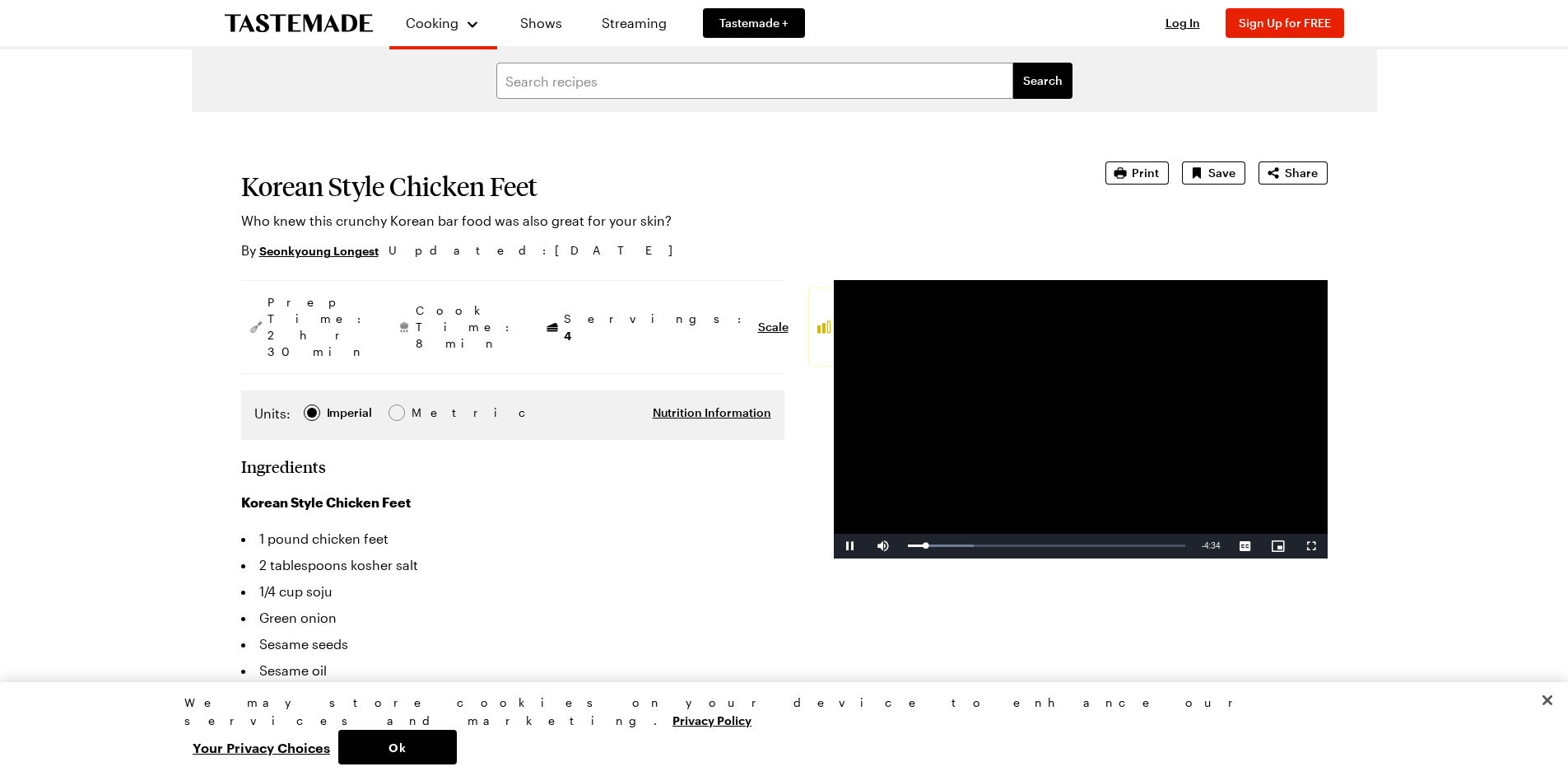
click at [1016, 470] on video "Video Player" at bounding box center [1081, 419] width 494 height 278
